Goal: Use online tool/utility: Use online tool/utility

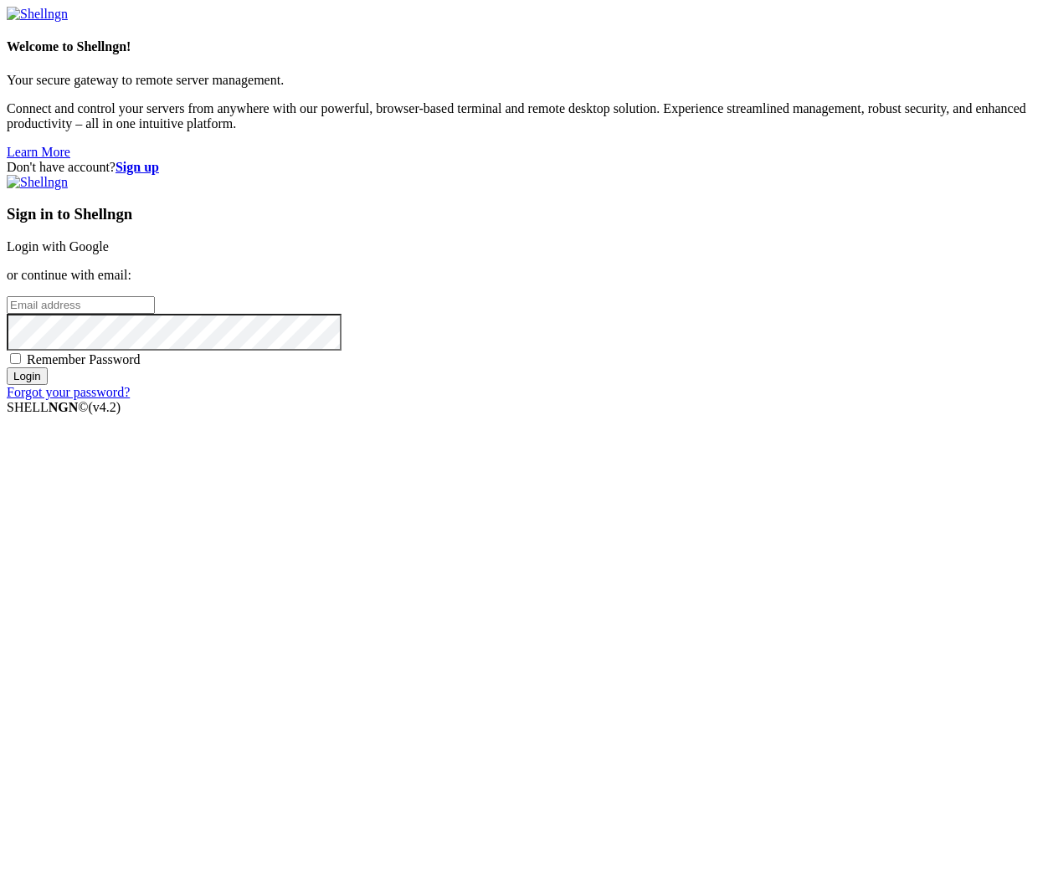
type input "root"
click at [109, 254] on link "Login with Google" at bounding box center [58, 246] width 102 height 14
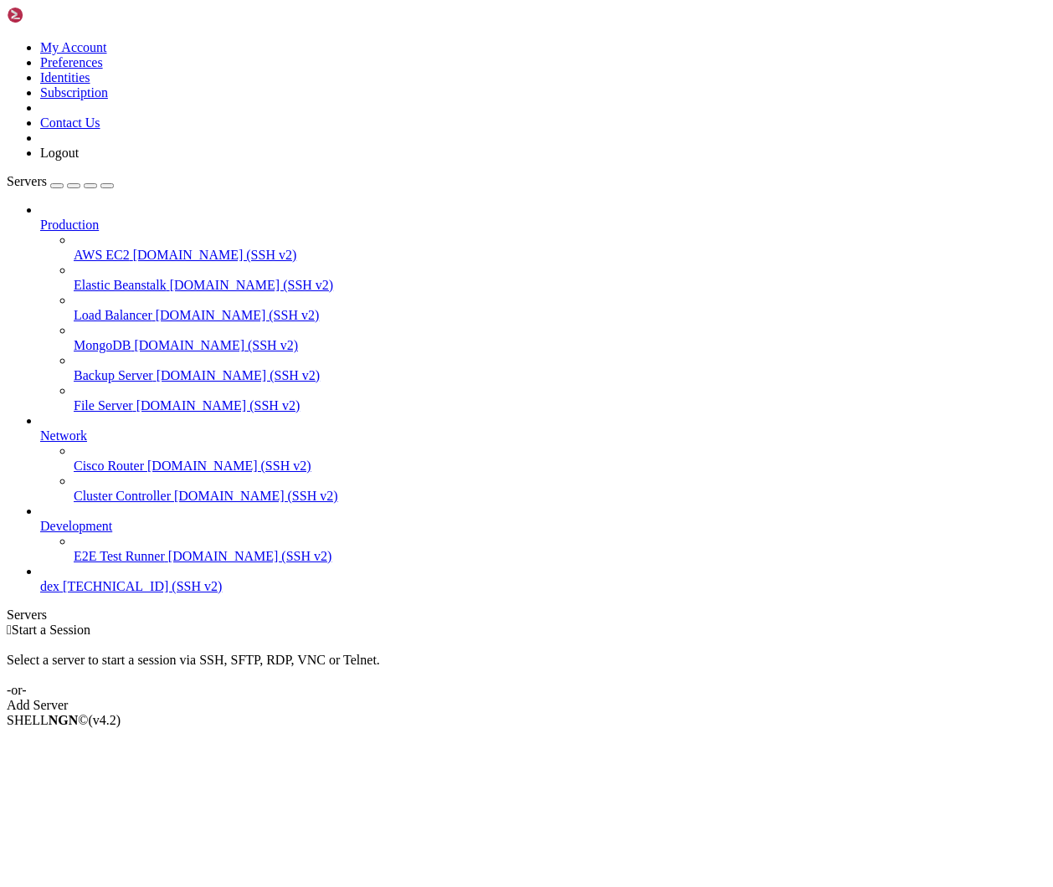
click at [59, 593] on span "dex" at bounding box center [49, 586] width 19 height 14
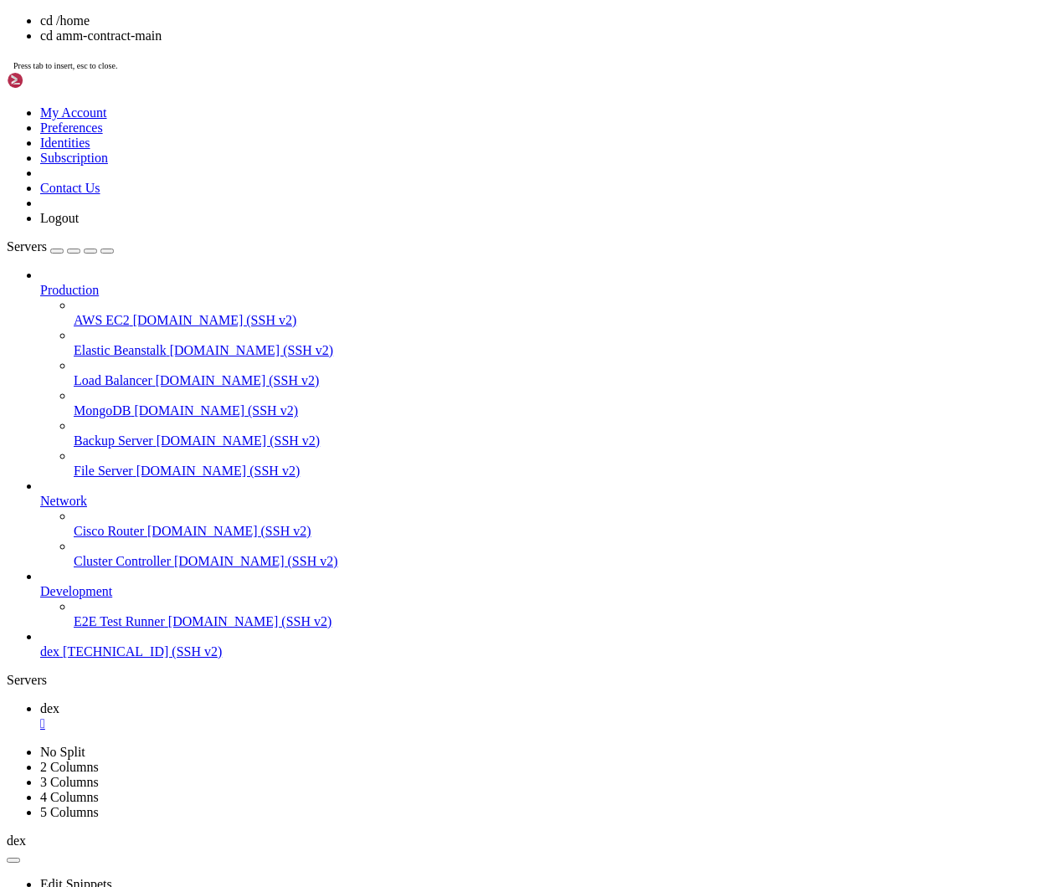
drag, startPoint x: 304, startPoint y: 1474, endPoint x: 387, endPoint y: 1476, distance: 82.9
copy span "amm-frontend"
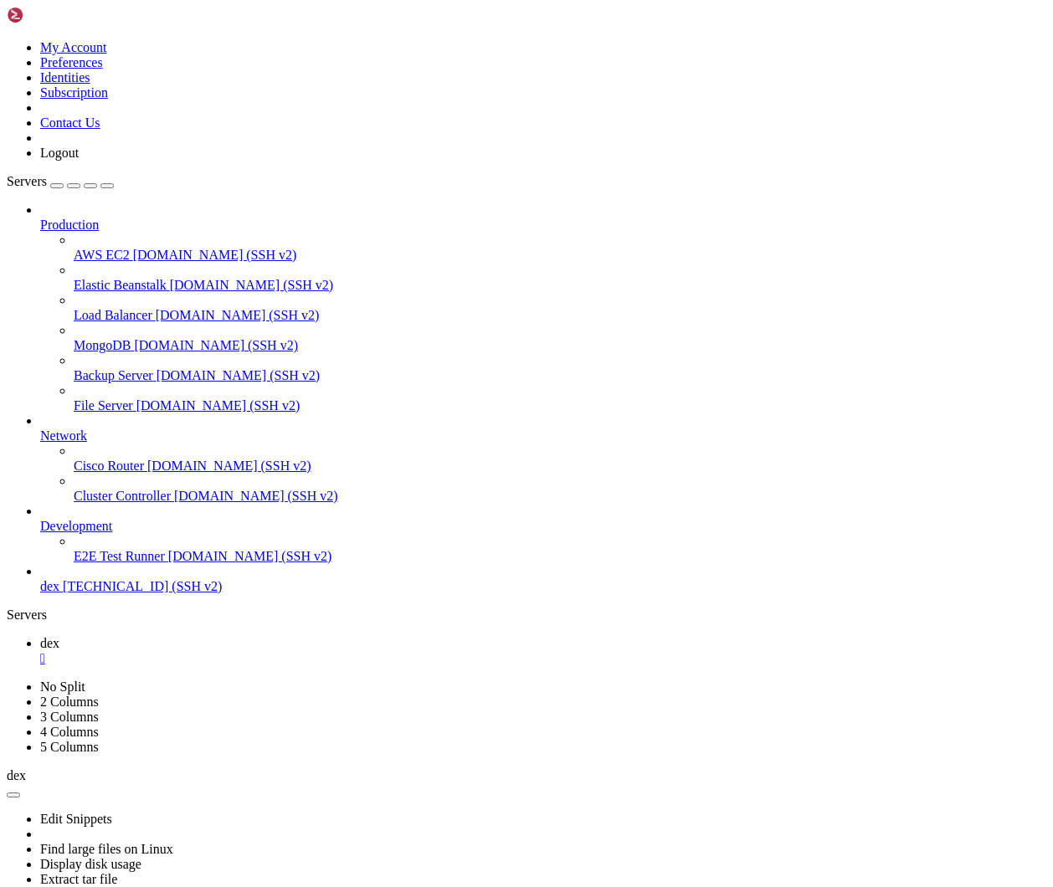
drag, startPoint x: 288, startPoint y: 1510, endPoint x: 15, endPoint y: 1456, distance: 278.2
copy div "root@dapps-apps:/home/amm-frontend# pnpm start Command 'pnpm' not found, did yo…"
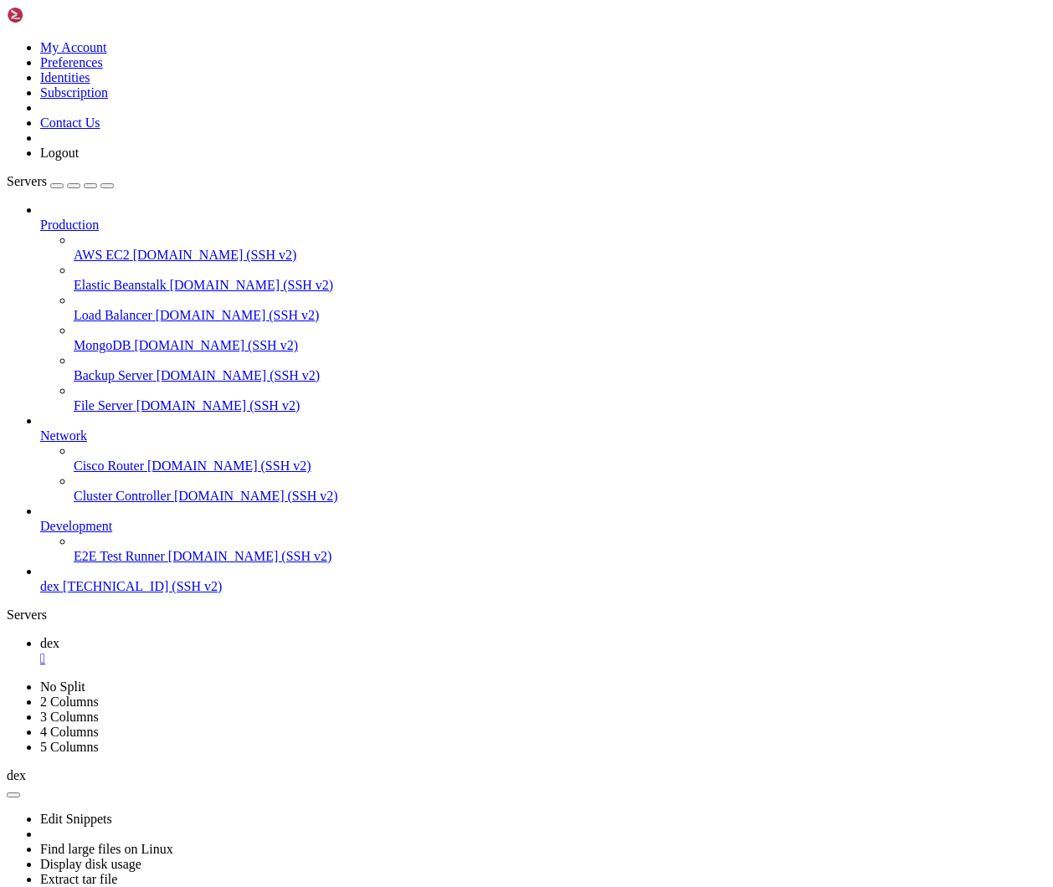
scroll to position [431, 0]
drag, startPoint x: 373, startPoint y: 1696, endPoint x: 14, endPoint y: 1561, distance: 383.7
copy div "lore@ipsum-dolo:/sita/con-adipisci# el5 seddo eius --temp "inc utla" -- etdol […"
